Goal: Information Seeking & Learning: Understand process/instructions

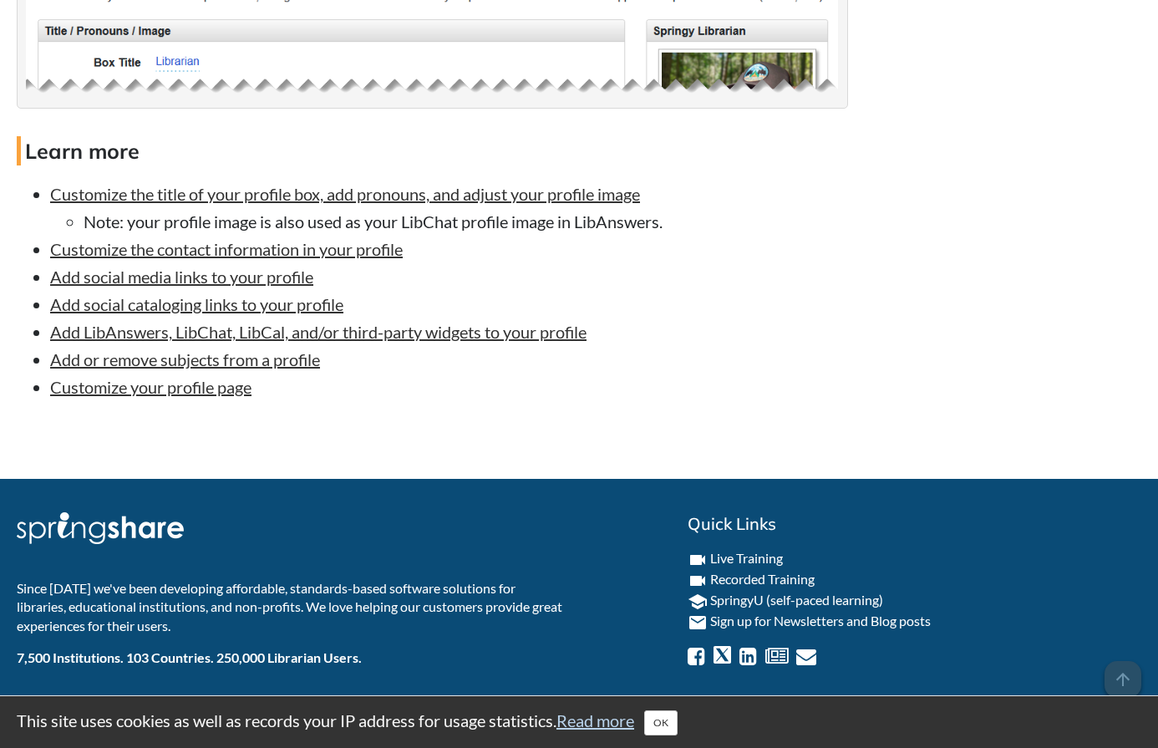
scroll to position [1935, 0]
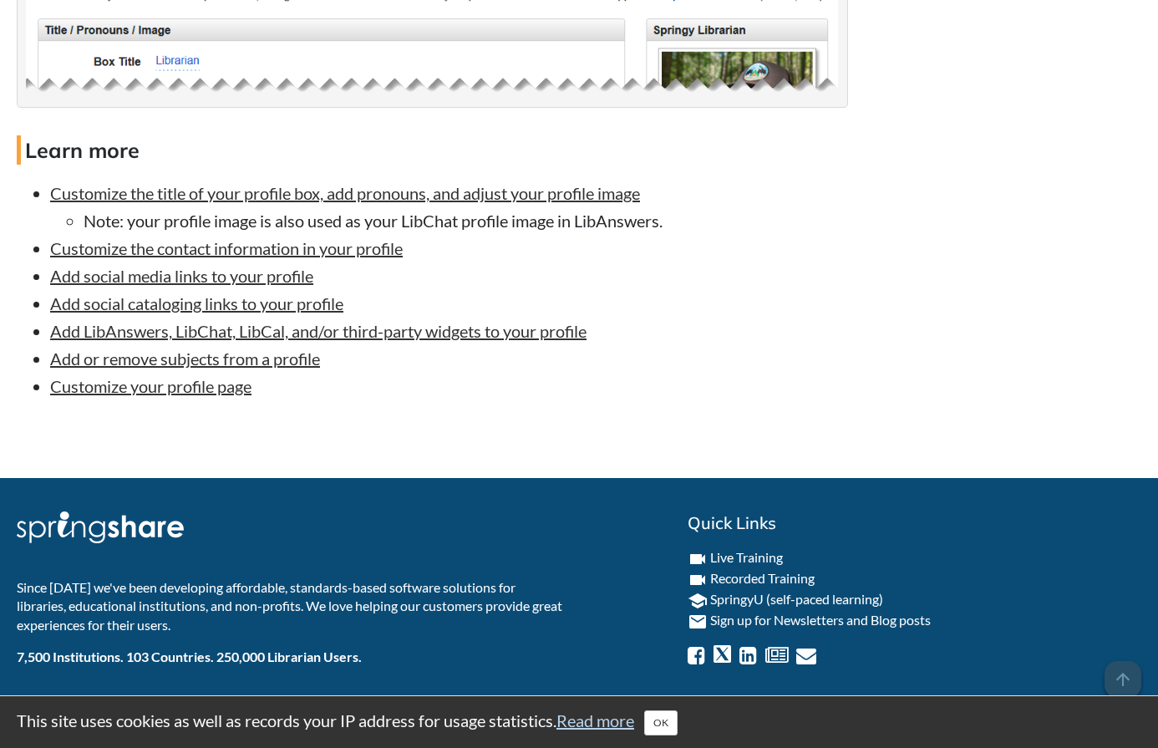
click at [276, 205] on li "Customize the title of your profile box, add pronouns, and adjust your profile …" at bounding box center [449, 206] width 798 height 51
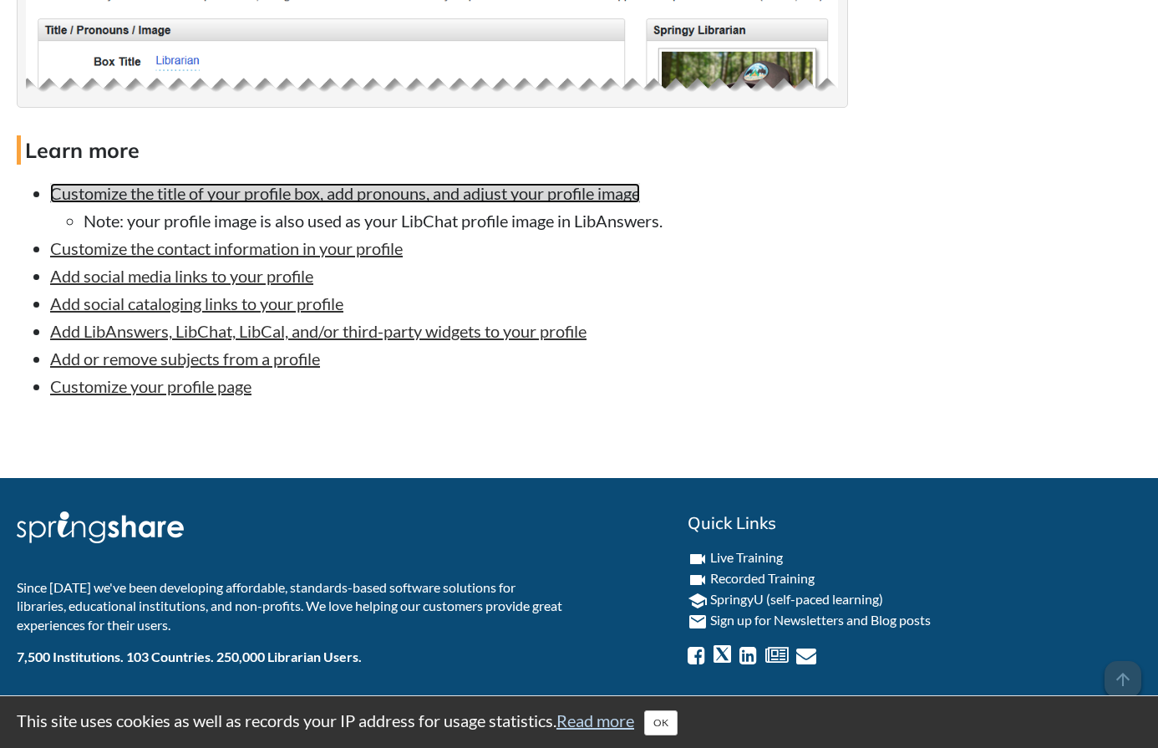
click at [276, 199] on link "Customize the title of your profile box, add pronouns, and adjust your profile …" at bounding box center [345, 193] width 590 height 20
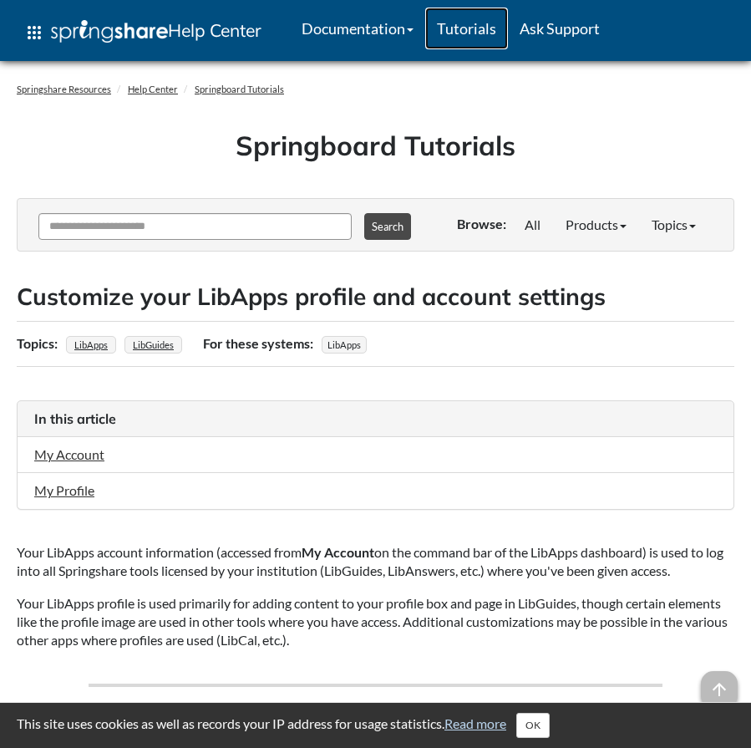
click at [489, 27] on link "Tutorials" at bounding box center [466, 29] width 83 height 42
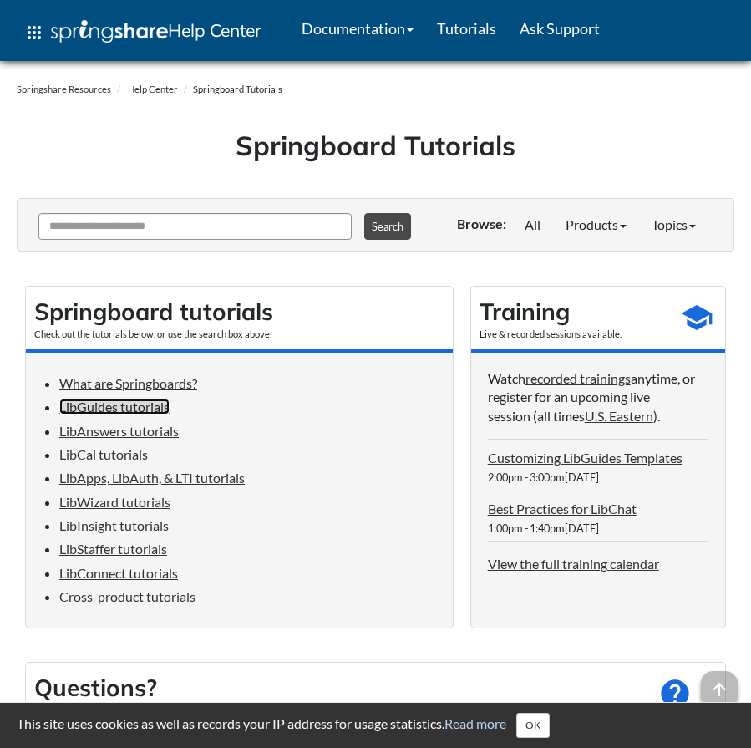
click at [150, 414] on link "LibGuides tutorials" at bounding box center [114, 406] width 110 height 16
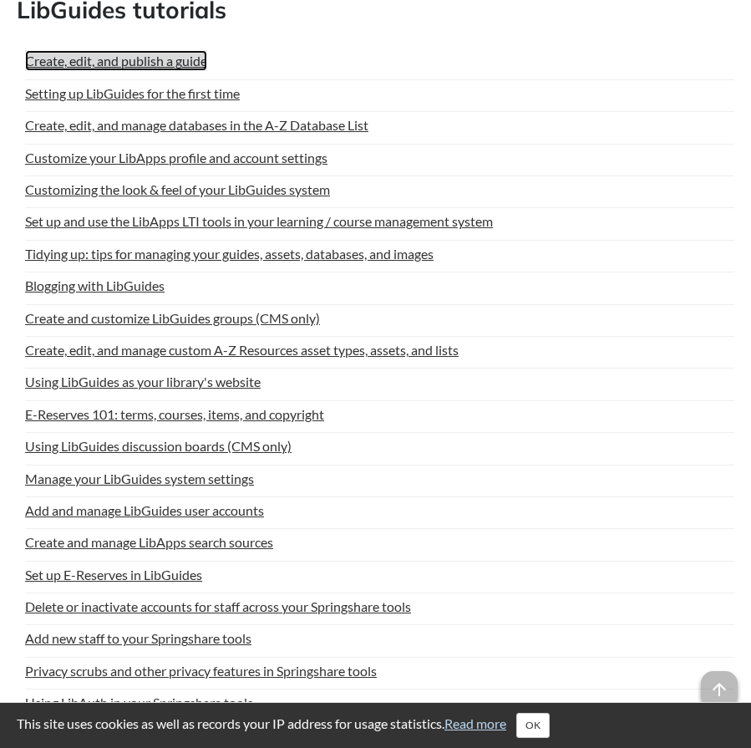
click at [63, 71] on link "Create, edit, and publish a guide" at bounding box center [116, 60] width 182 height 21
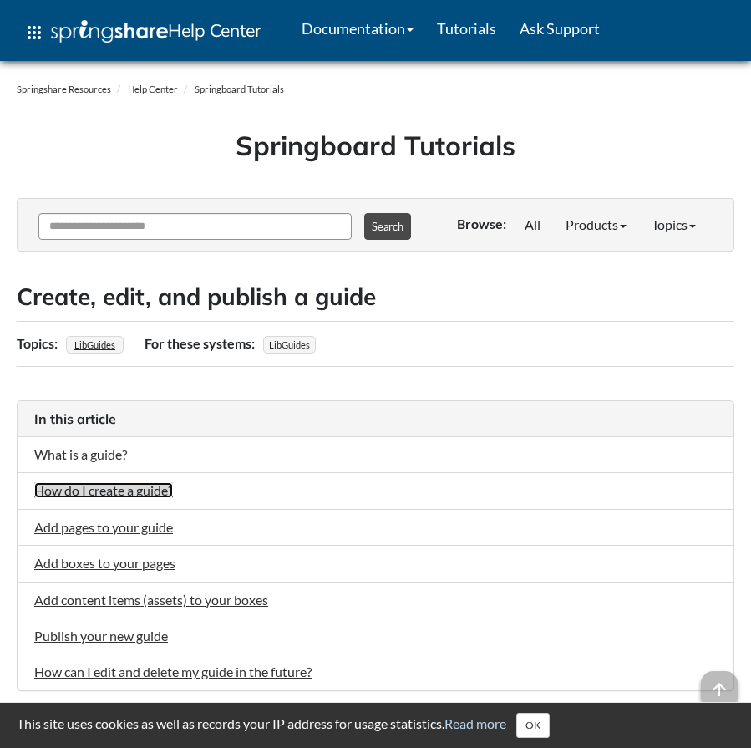
click at [109, 497] on link "How do I create a guide?" at bounding box center [103, 490] width 139 height 16
